Goal: Transaction & Acquisition: Register for event/course

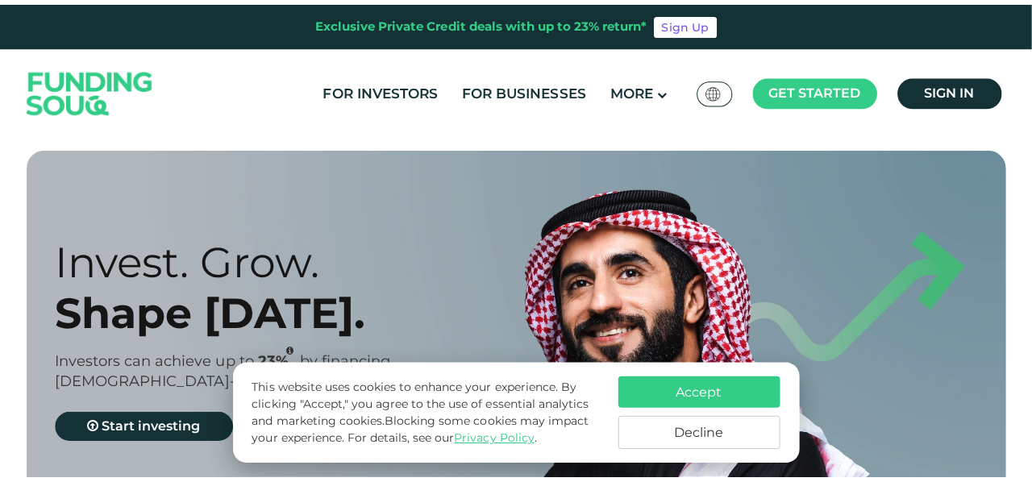
scroll to position [16, 0]
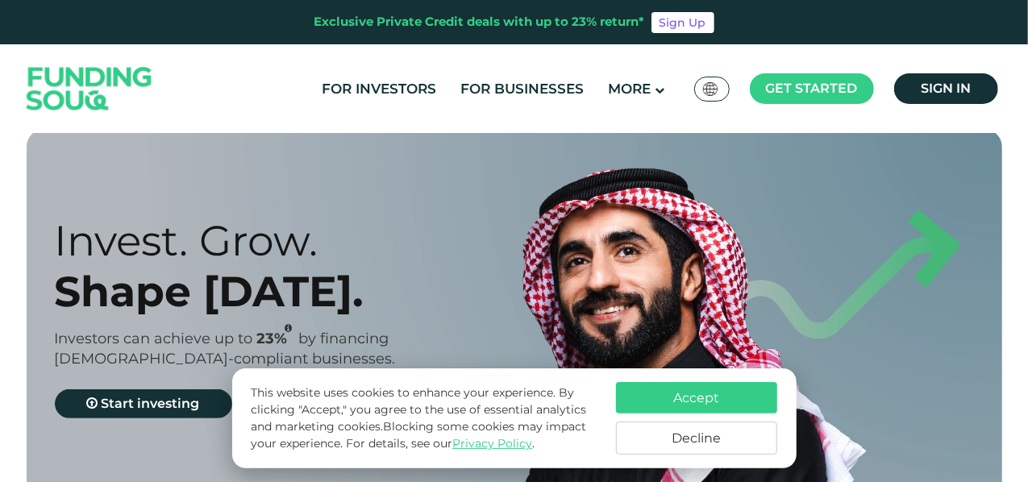
click at [710, 89] on img at bounding box center [710, 89] width 15 height 14
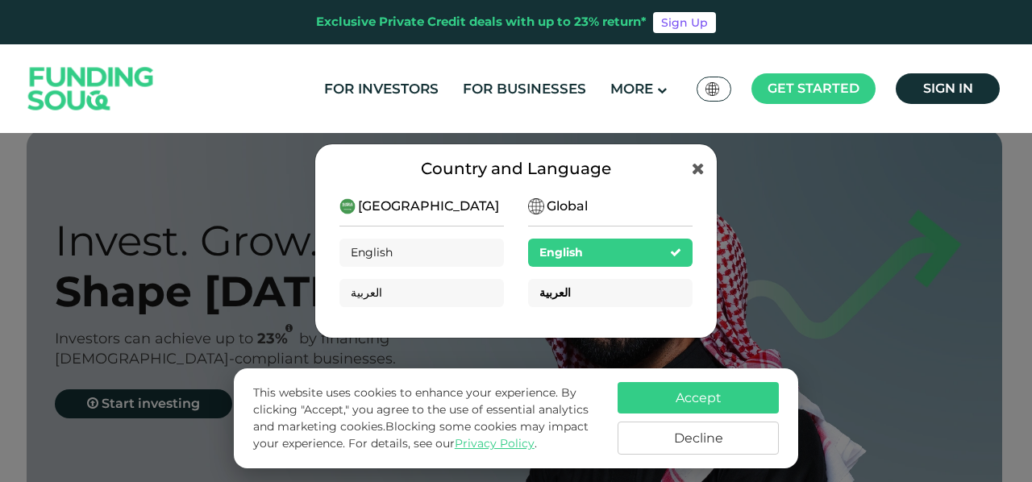
click at [540, 295] on span "العربية" at bounding box center [554, 292] width 31 height 15
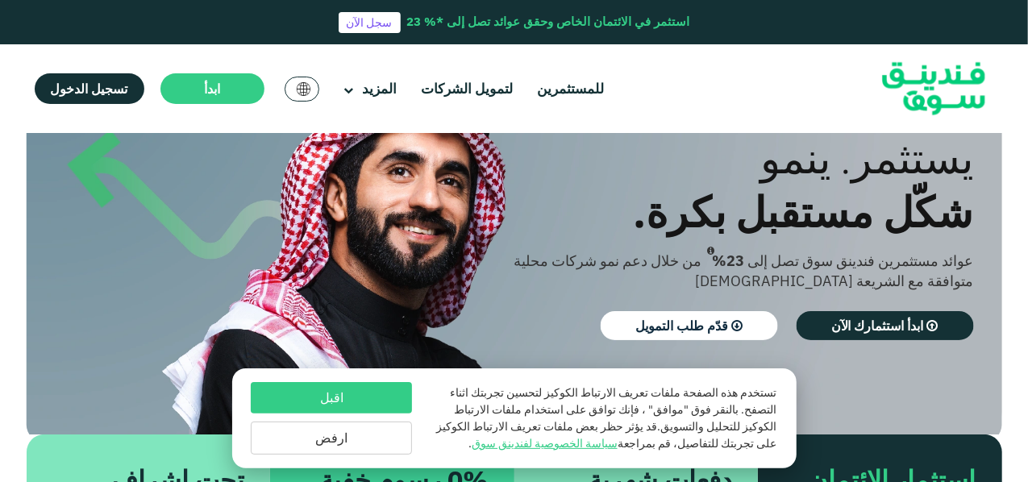
scroll to position [102, 0]
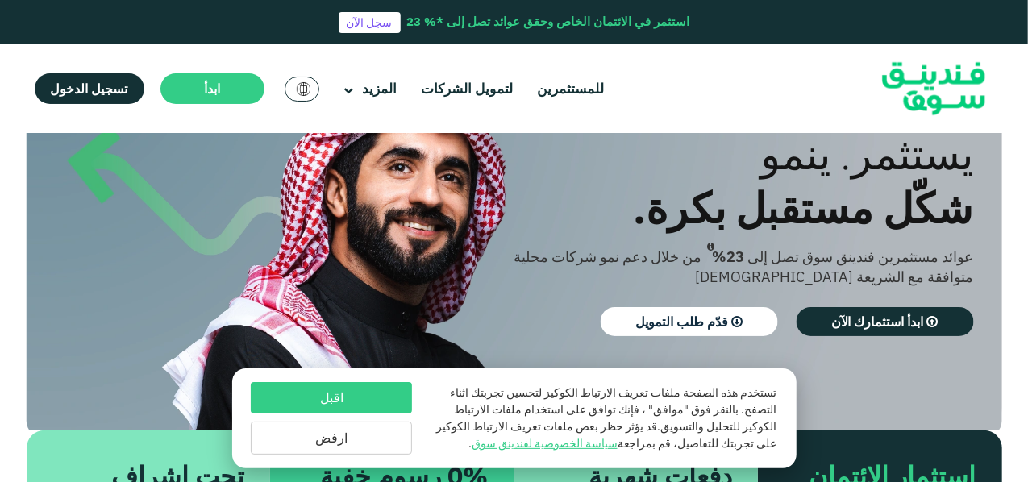
click at [310, 88] on div "عالمي English" at bounding box center [302, 89] width 35 height 25
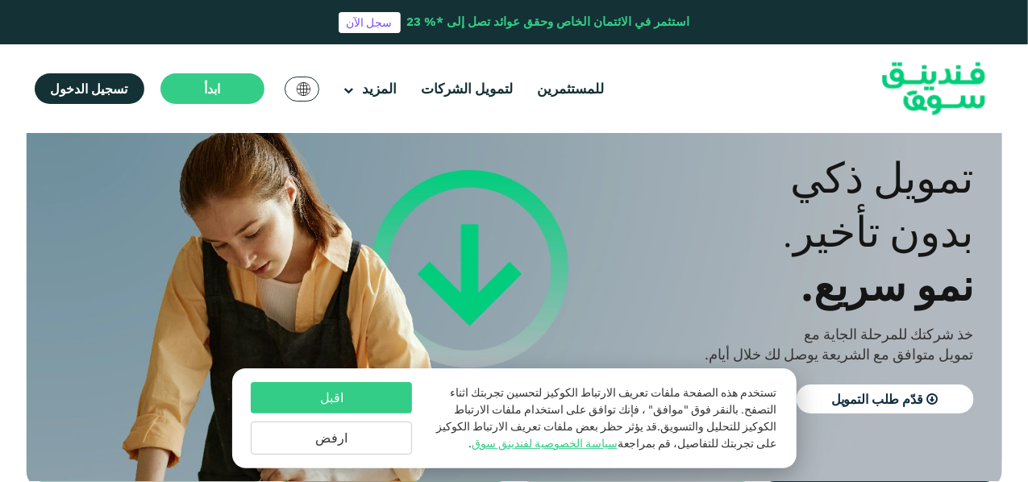
scroll to position [50, 0]
click at [368, 391] on button "اقبل" at bounding box center [331, 397] width 161 height 31
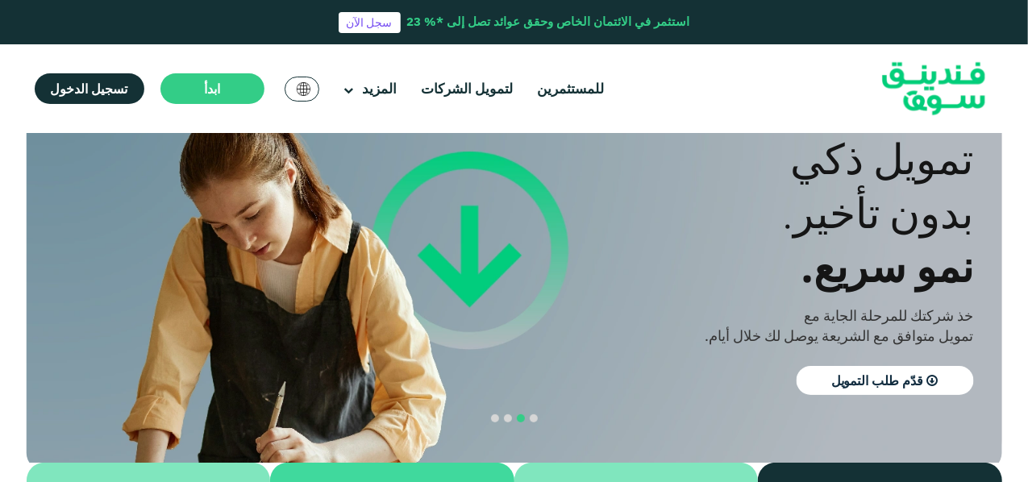
scroll to position [70, 0]
click at [505, 415] on span "navigation" at bounding box center [508, 418] width 8 height 8
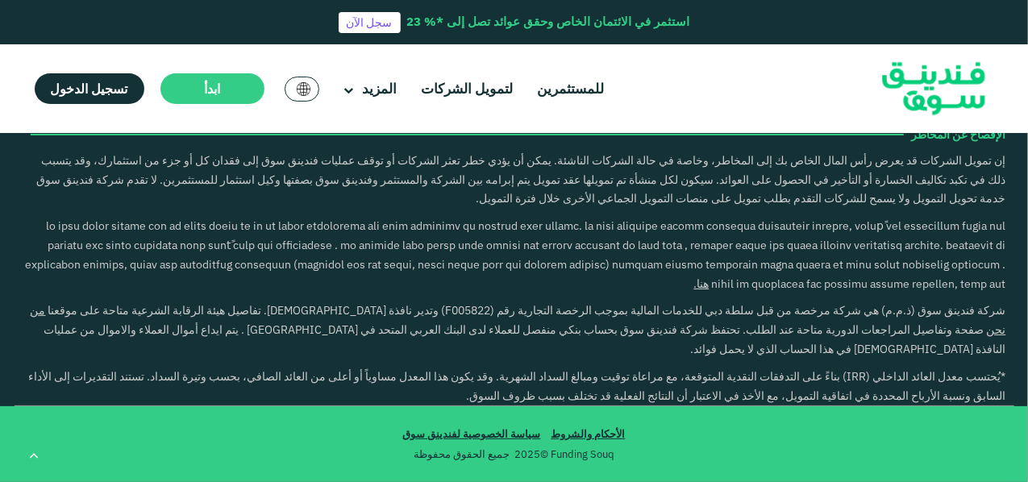
scroll to position [2892, 0]
drag, startPoint x: 472, startPoint y: 267, endPoint x: 499, endPoint y: 268, distance: 27.5
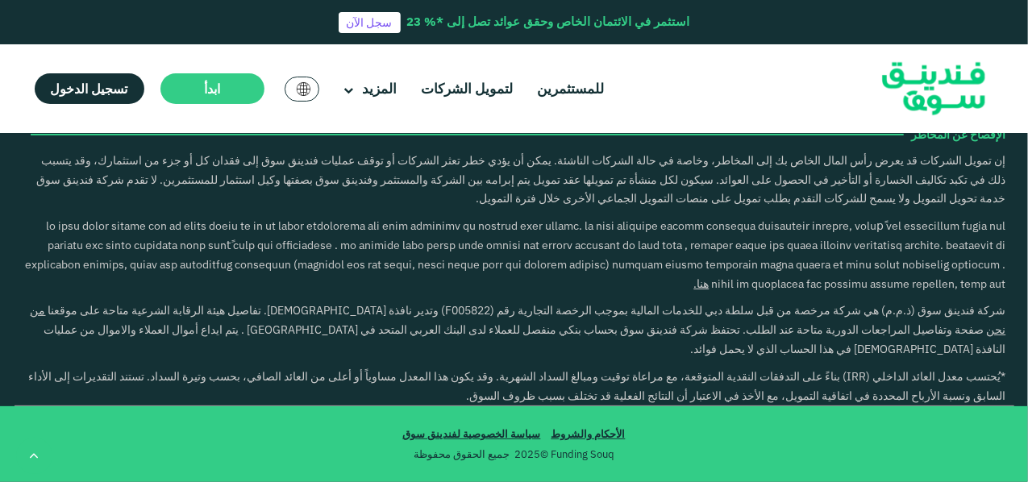
type tc-range-slider "1"
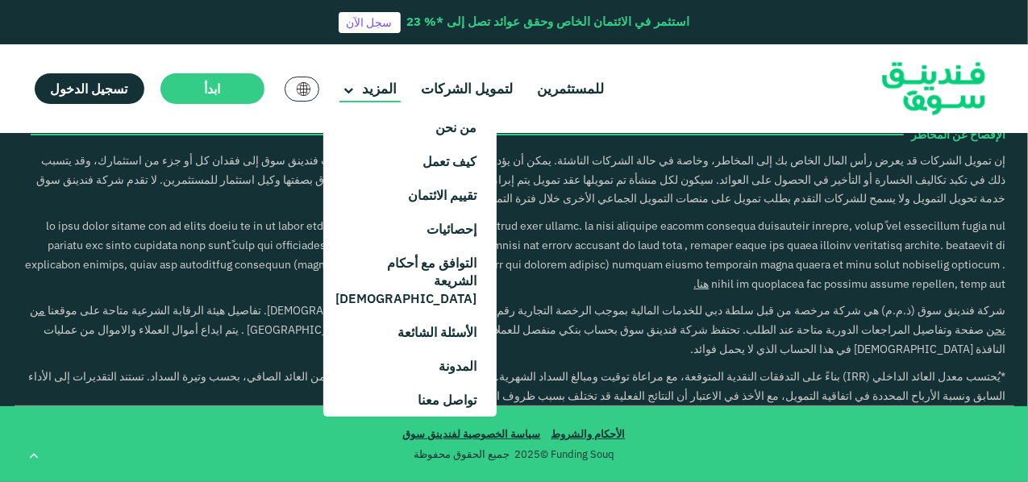
click at [377, 89] on span "المزيد" at bounding box center [379, 89] width 35 height 18
click at [420, 321] on link "الأسئلة الشائعة" at bounding box center [409, 332] width 173 height 34
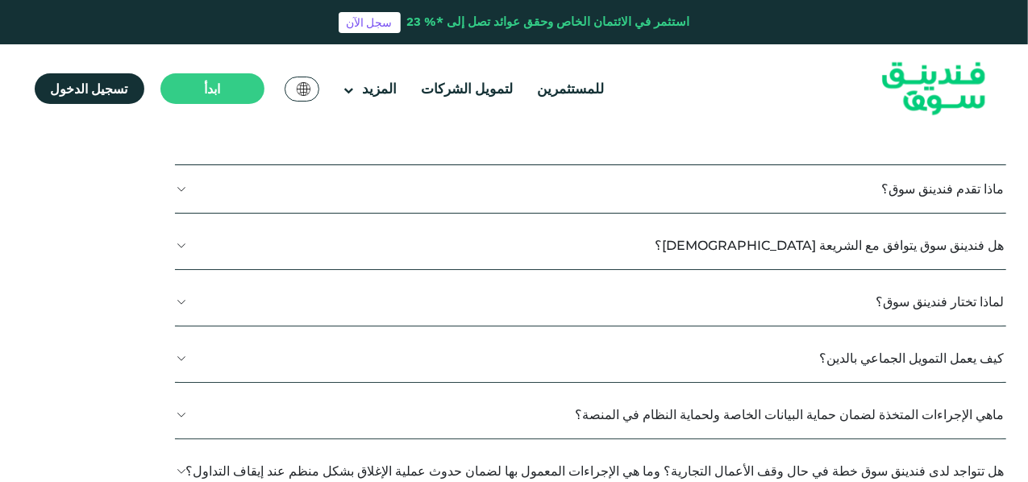
scroll to position [337, 0]
click at [403, 195] on button "ﻣﺎذا ﺗﻘﺪم فندينق سوق؟" at bounding box center [590, 188] width 831 height 48
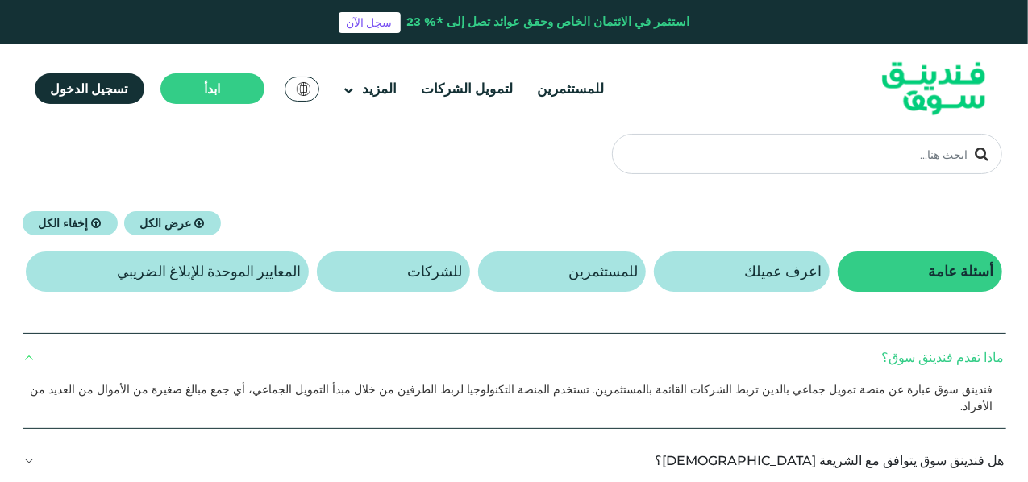
scroll to position [0, 0]
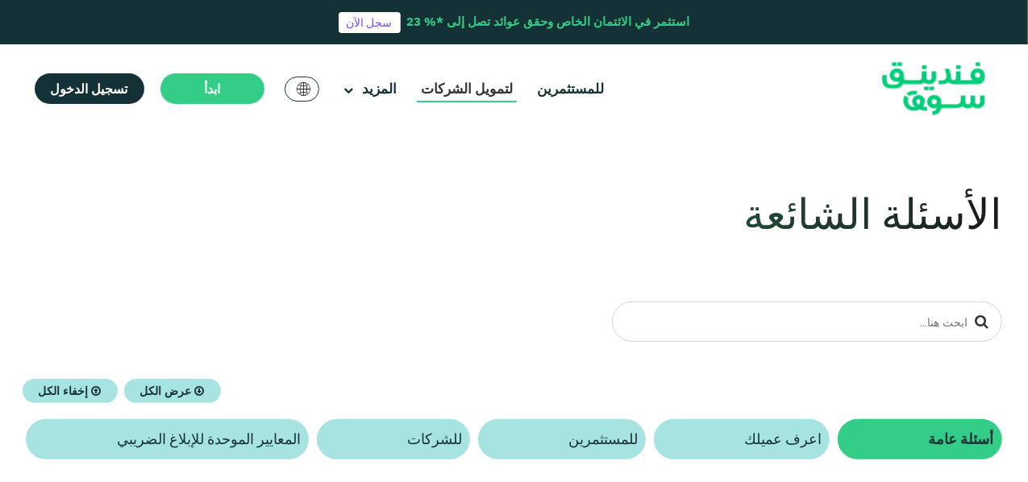
click at [467, 99] on link "لتمويل الشركات" at bounding box center [467, 89] width 100 height 27
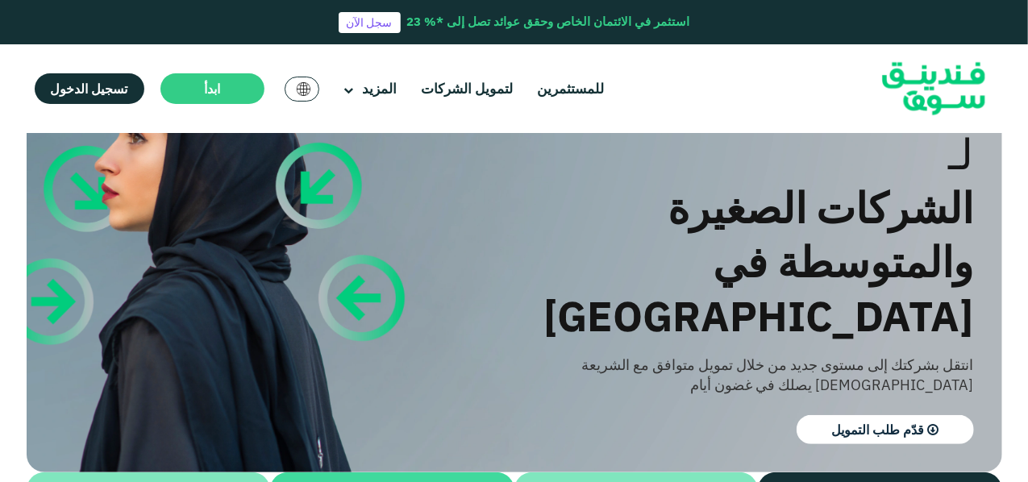
scroll to position [157, 0]
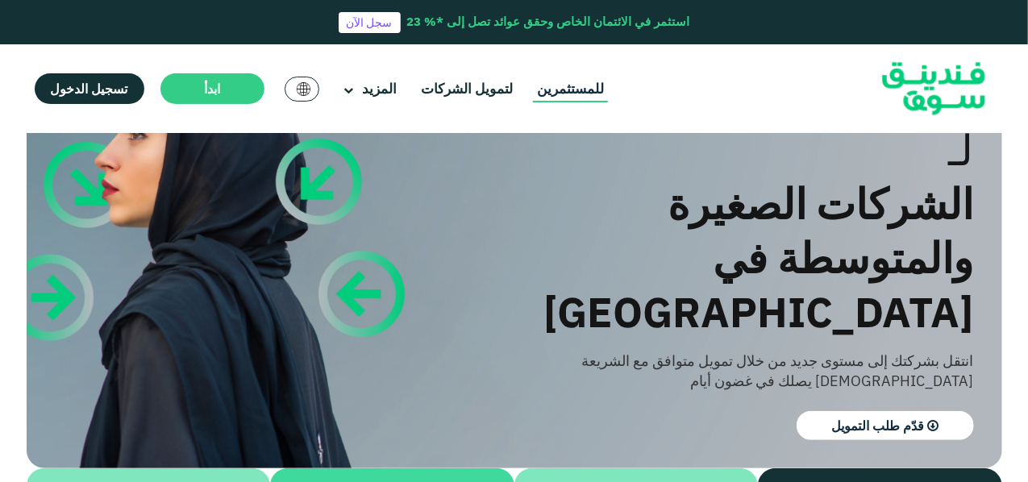
click at [539, 100] on link "للمستثمرين" at bounding box center [570, 89] width 75 height 27
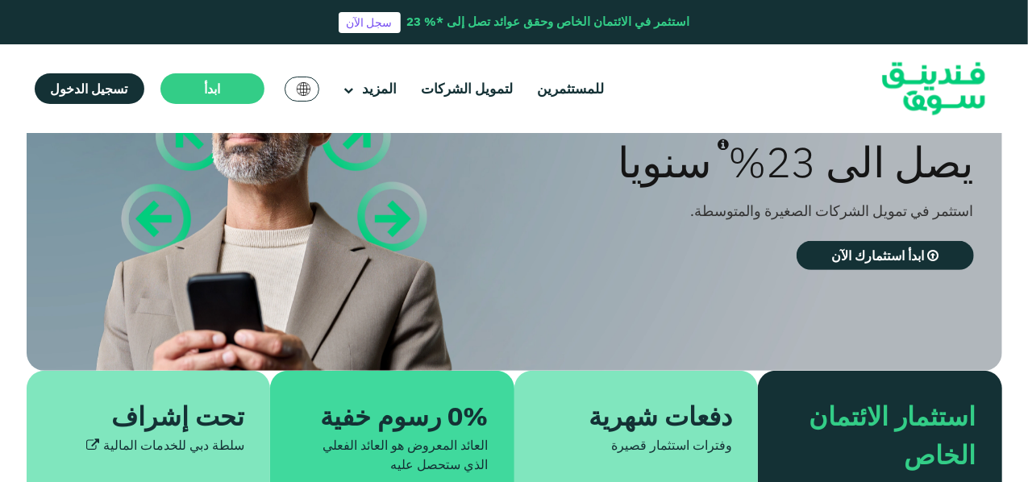
scroll to position [202, 0]
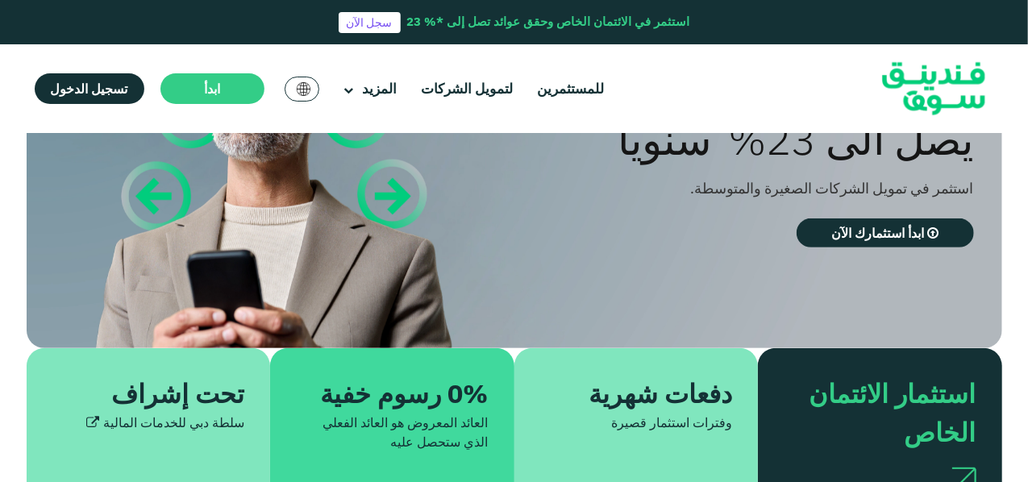
type tc-range-slider "4"
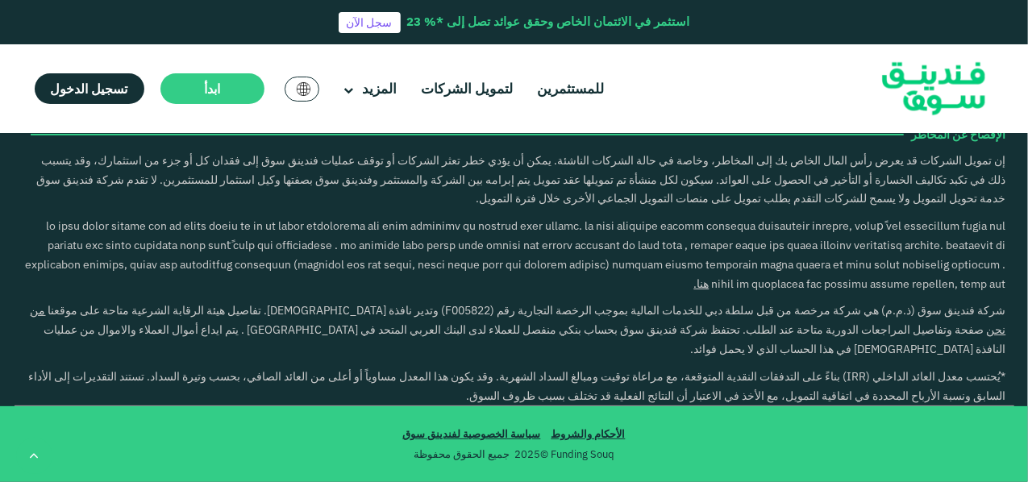
scroll to position [3227, 0]
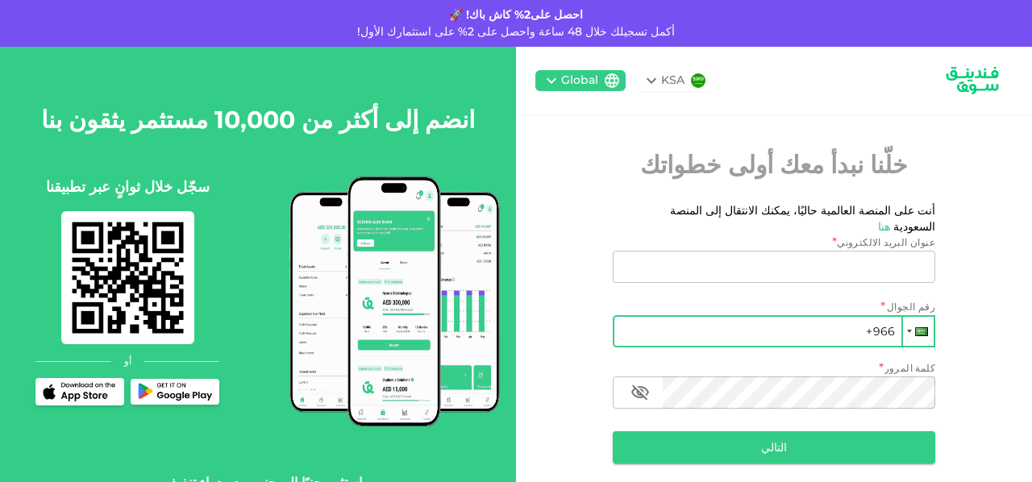
click at [926, 327] on div at bounding box center [921, 331] width 13 height 9
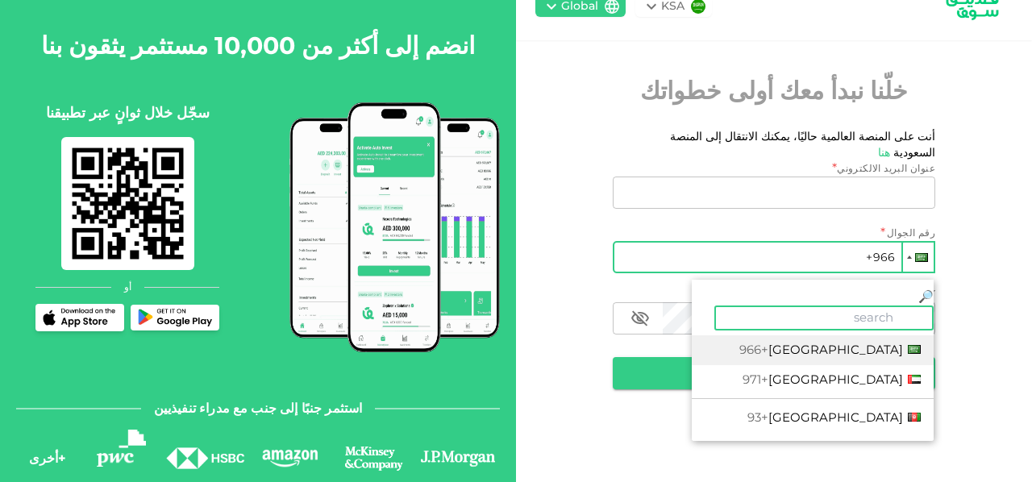
scroll to position [77, 0]
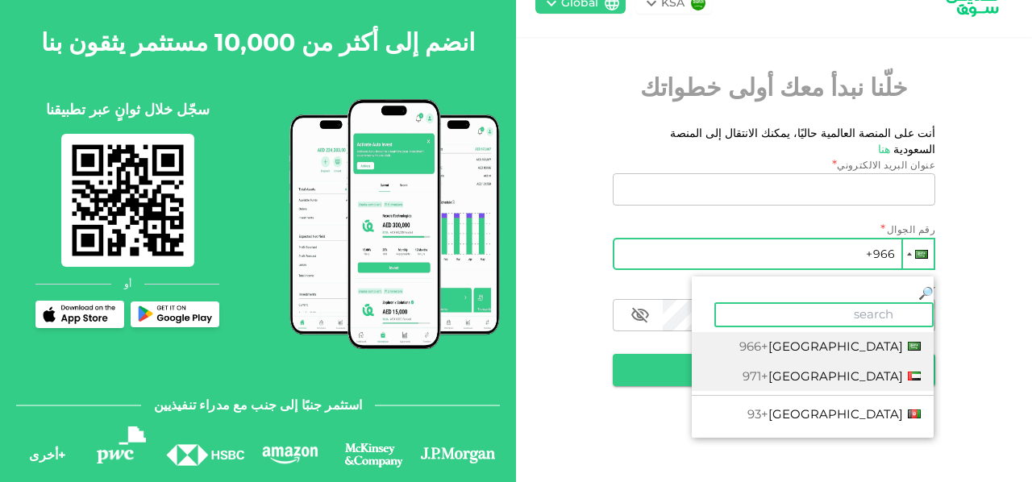
click at [882, 362] on li "[GEOGRAPHIC_DATA] +971" at bounding box center [813, 377] width 242 height 30
type input "+971"
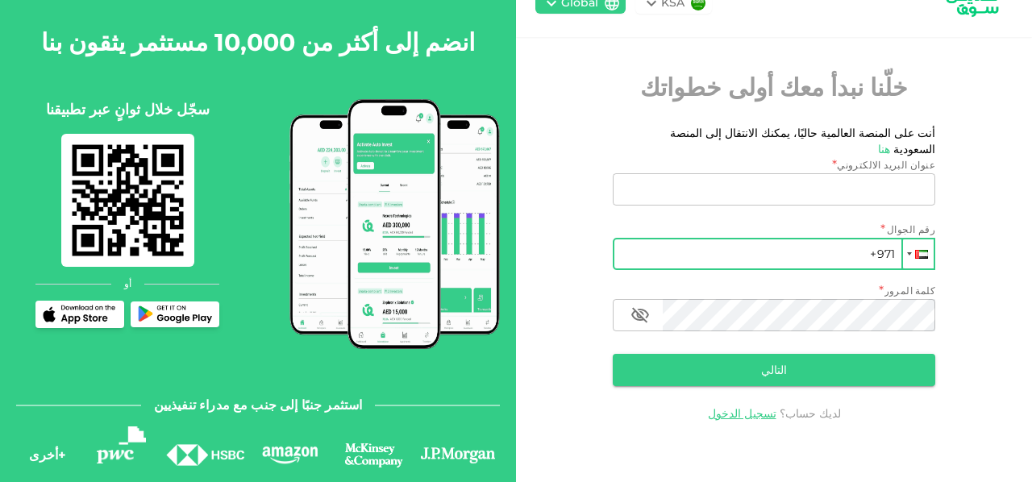
click at [912, 252] on div at bounding box center [909, 253] width 5 height 3
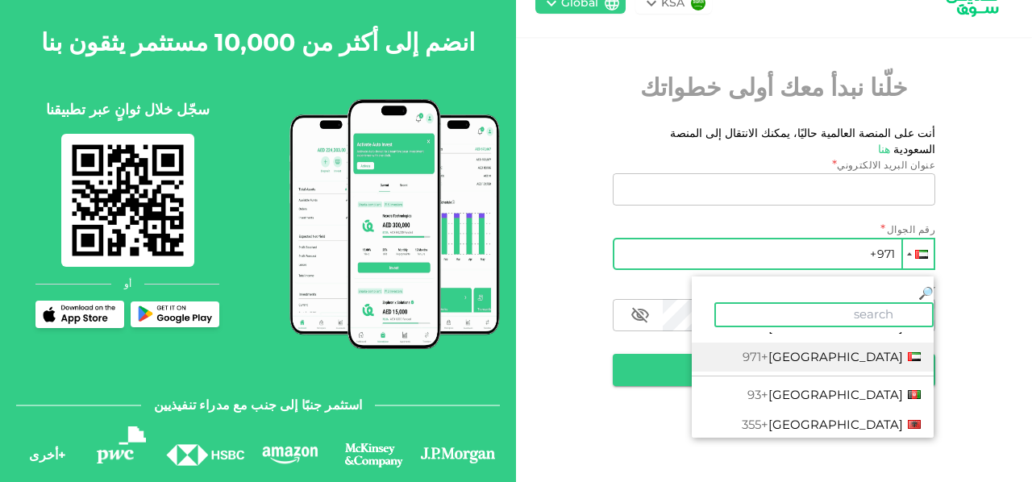
scroll to position [0, 0]
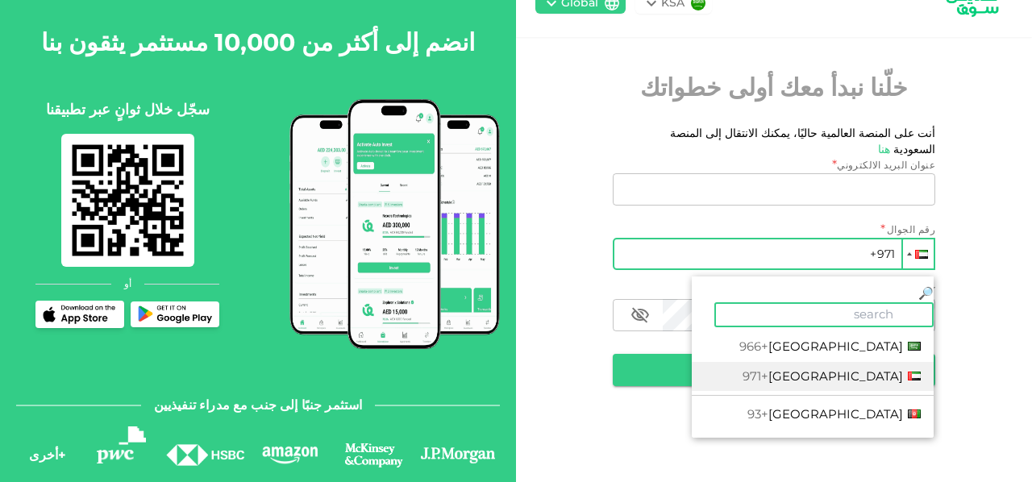
click at [884, 362] on li "United Arab Emirates +971" at bounding box center [813, 377] width 242 height 30
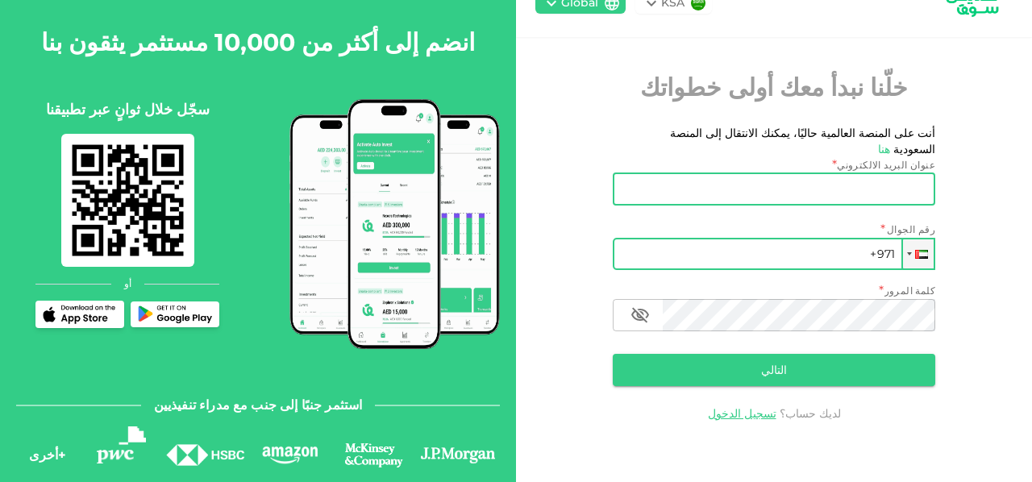
click at [843, 179] on input "عنوان البريد الالكتروني" at bounding box center [783, 189] width 305 height 32
type input "alwyia2020@gmail.com"
click at [768, 240] on input "+971" at bounding box center [774, 254] width 323 height 32
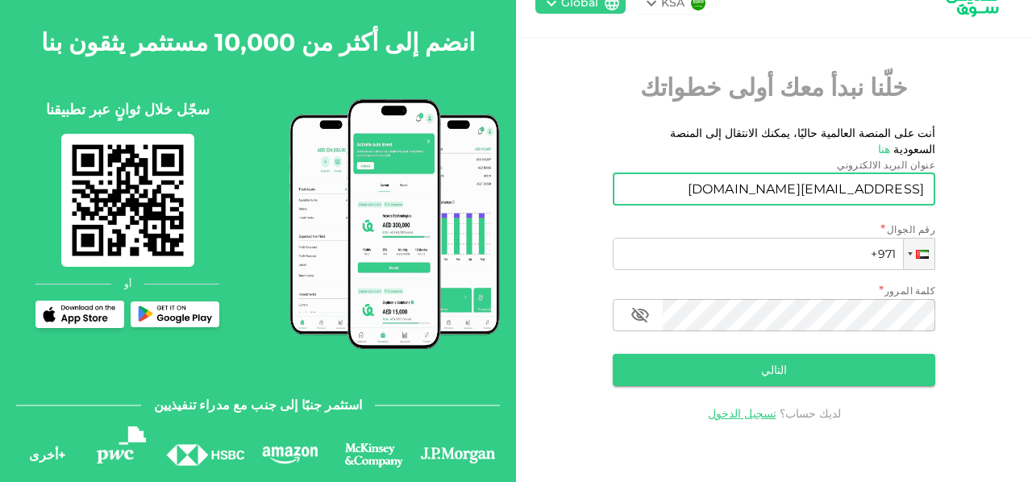
drag, startPoint x: 753, startPoint y: 176, endPoint x: 943, endPoint y: 178, distance: 190.3
click at [943, 178] on div "KSA Global خلّنا نبدأ معك أولى خطواتك أنت على المنصة العالمية حاليًا، يمكنك الا…" at bounding box center [774, 219] width 516 height 501
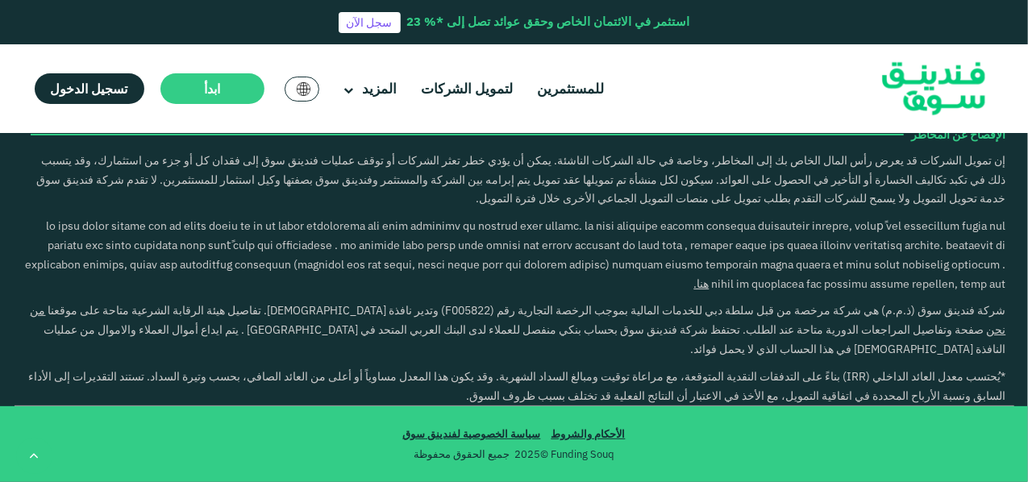
type tc-range-slider "4"
